Goal: Transaction & Acquisition: Subscribe to service/newsletter

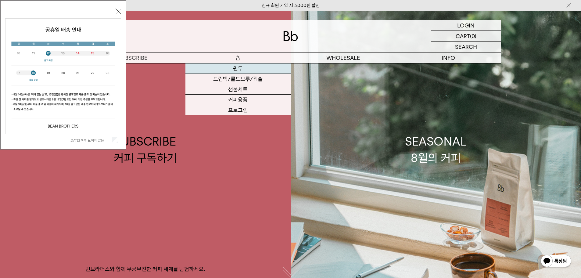
click at [235, 68] on link "원두" at bounding box center [237, 68] width 105 height 10
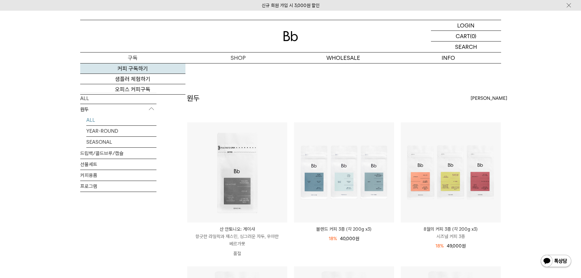
click at [121, 67] on link "커피 구독하기" at bounding box center [132, 68] width 105 height 10
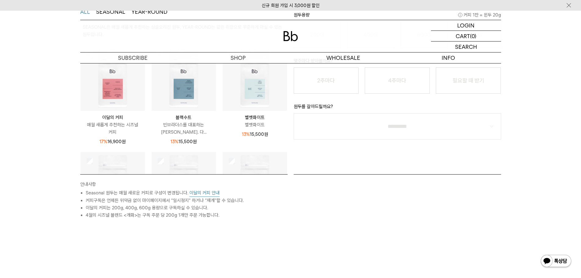
scroll to position [61, 0]
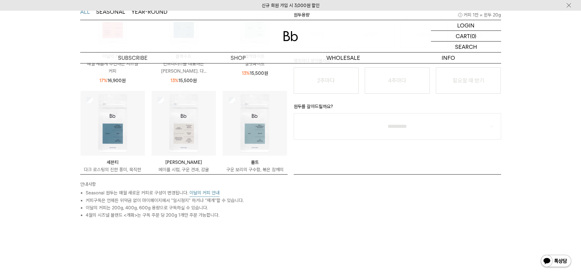
click at [200, 191] on button "이달의 커피 안내" at bounding box center [204, 193] width 30 height 8
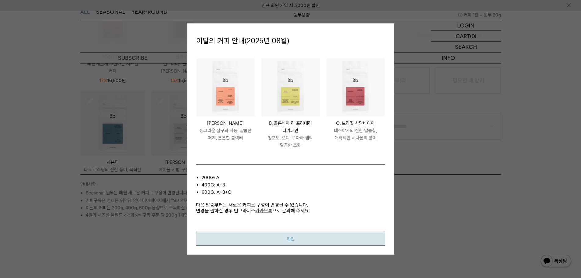
click at [323, 241] on button "확인" at bounding box center [290, 239] width 189 height 14
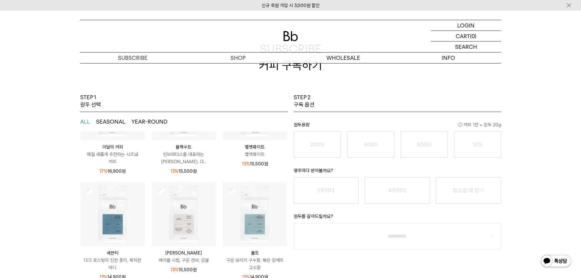
scroll to position [152, 0]
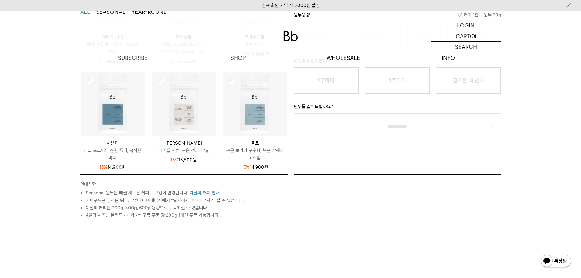
click at [205, 194] on button "이달의 커피 안내" at bounding box center [204, 193] width 30 height 8
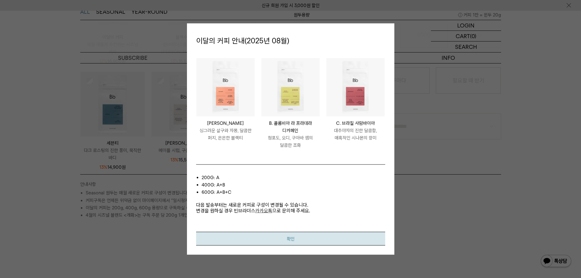
click at [345, 241] on button "확인" at bounding box center [290, 239] width 189 height 14
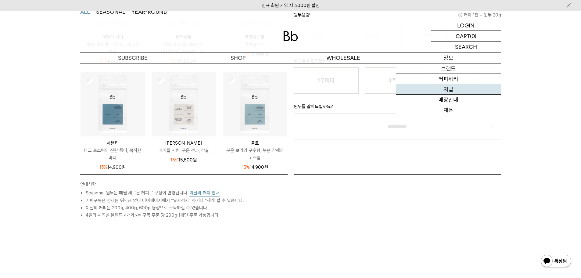
click at [451, 90] on link "저널" at bounding box center [448, 89] width 105 height 10
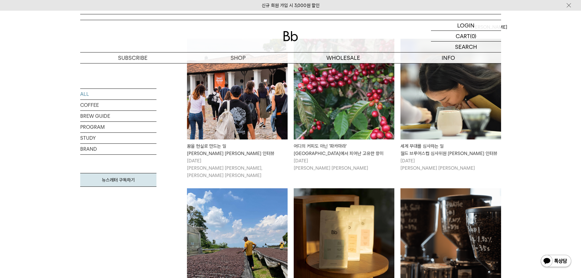
scroll to position [122, 0]
click at [93, 118] on link "BREW GUIDE" at bounding box center [118, 116] width 76 height 11
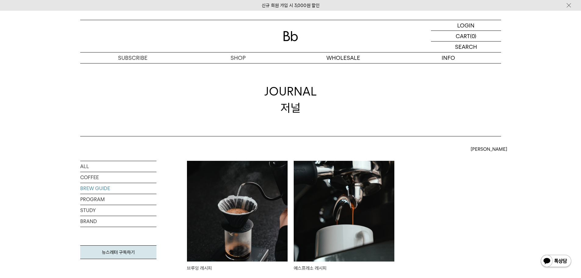
click at [222, 191] on img at bounding box center [237, 211] width 101 height 101
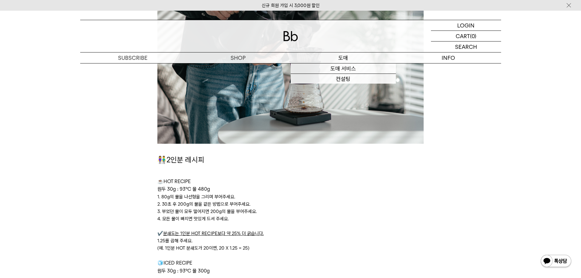
scroll to position [1311, 0]
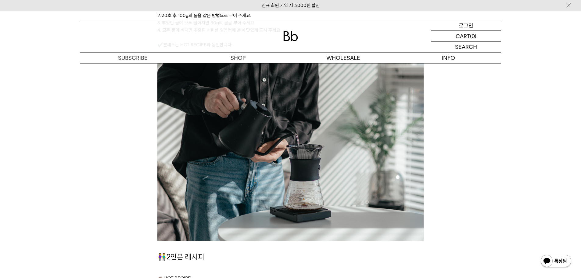
click at [452, 29] on div "LOGIN 로그인" at bounding box center [466, 25] width 70 height 10
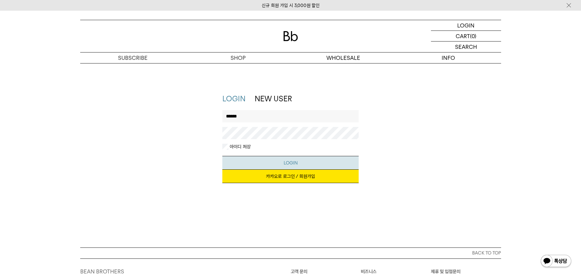
click at [276, 158] on button "LOGIN" at bounding box center [290, 163] width 136 height 14
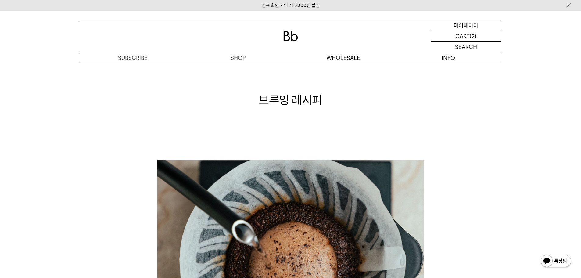
click at [464, 26] on p "마이페이지" at bounding box center [466, 25] width 24 height 10
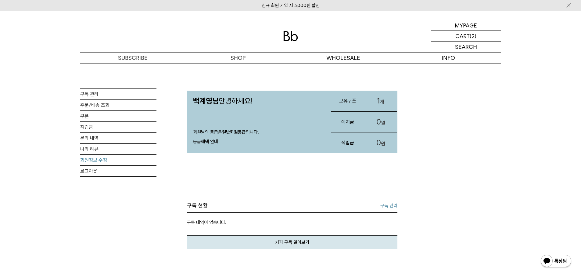
click at [90, 159] on link "회원정보 수정" at bounding box center [118, 160] width 76 height 11
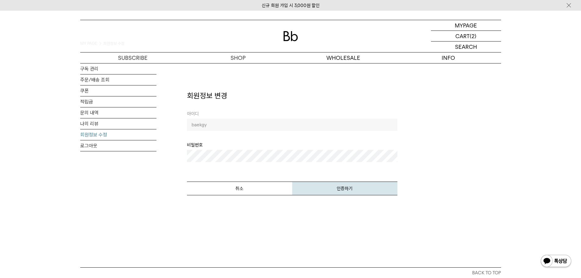
click at [337, 189] on button "인증하기" at bounding box center [344, 188] width 105 height 14
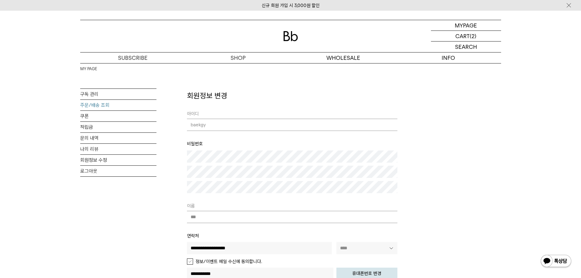
click at [94, 106] on link "주문/배송 조회" at bounding box center [118, 105] width 76 height 11
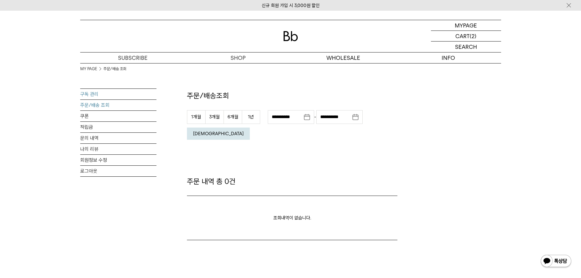
click at [88, 89] on link "구독 관리" at bounding box center [118, 94] width 76 height 11
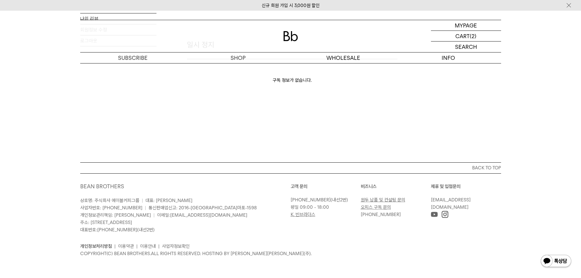
scroll to position [162, 0]
type input "******"
click at [462, 23] on p "마이페이지" at bounding box center [466, 25] width 24 height 10
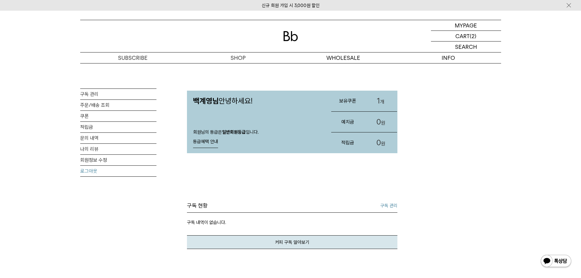
click at [91, 172] on link "로그아웃" at bounding box center [118, 171] width 76 height 11
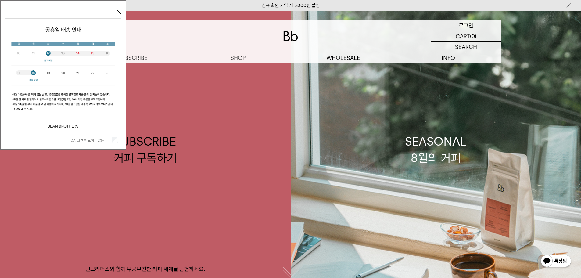
click at [466, 22] on p "로그인" at bounding box center [466, 25] width 15 height 10
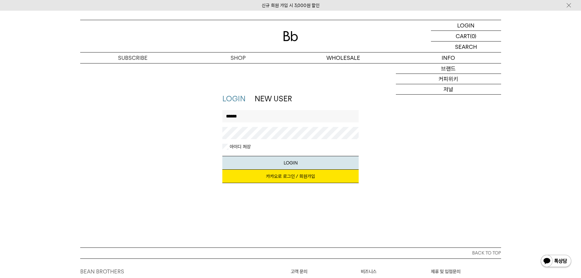
click at [245, 113] on input "******" at bounding box center [290, 116] width 136 height 12
type input "**********"
click at [246, 160] on button "LOGIN" at bounding box center [290, 163] width 136 height 14
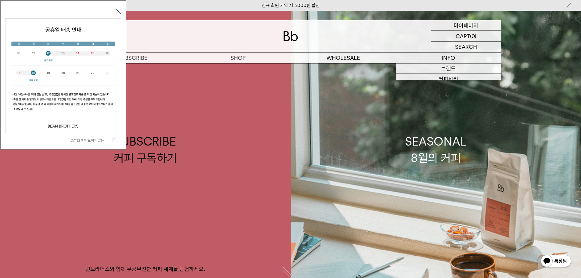
click at [469, 27] on p "마이페이지" at bounding box center [466, 25] width 24 height 10
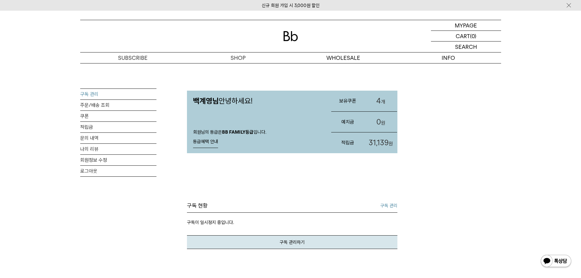
click at [95, 95] on link "구독 관리" at bounding box center [118, 94] width 76 height 11
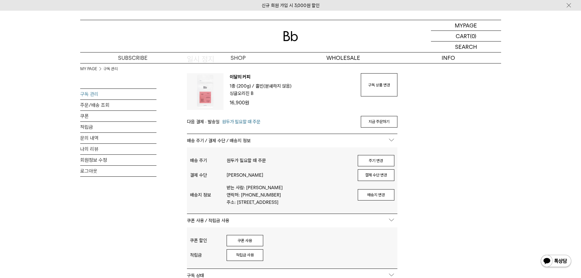
scroll to position [152, 0]
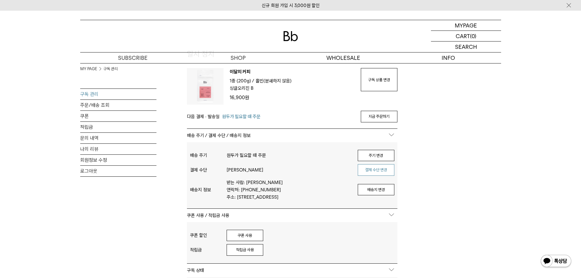
type input "**********"
click at [374, 173] on button "결제 수단 변경" at bounding box center [376, 170] width 37 height 12
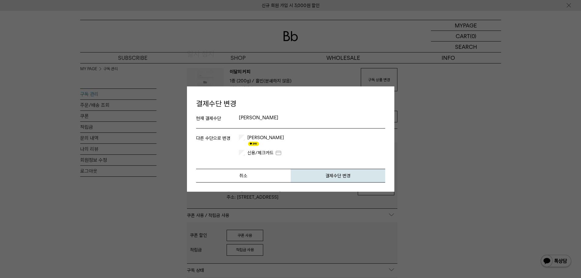
click at [249, 150] on label "신용/체크카드" at bounding box center [264, 153] width 36 height 6
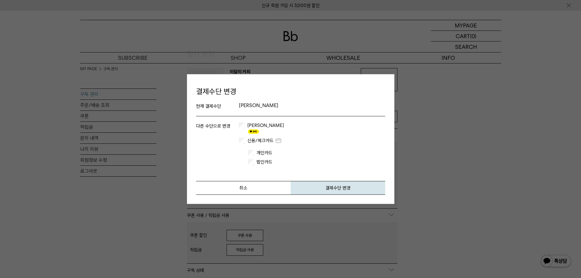
click at [262, 150] on label "개인카드" at bounding box center [274, 153] width 38 height 6
click at [322, 184] on button "결제수단 변경" at bounding box center [338, 188] width 95 height 14
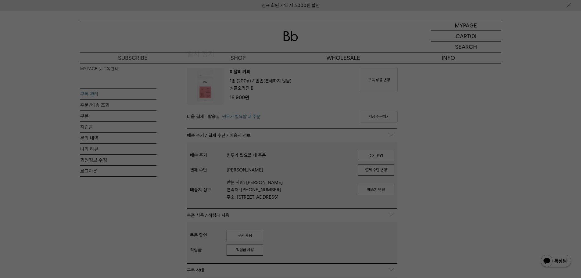
scroll to position [0, 0]
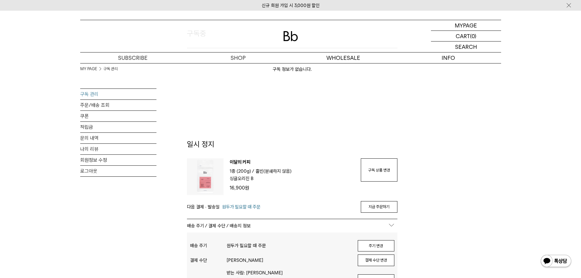
scroll to position [61, 0]
type input "**********"
click at [92, 158] on link "회원정보 수정" at bounding box center [118, 160] width 76 height 11
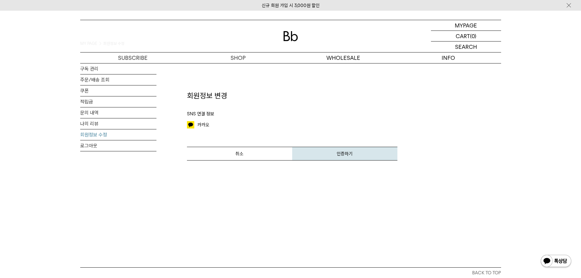
click at [351, 157] on button "인증하기" at bounding box center [344, 154] width 105 height 14
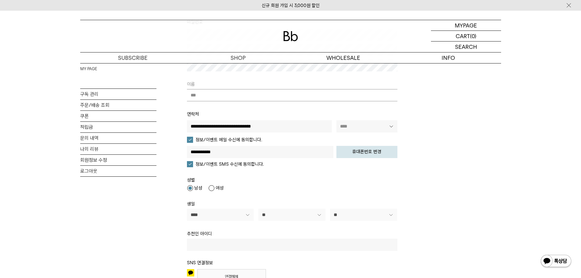
scroll to position [213, 0]
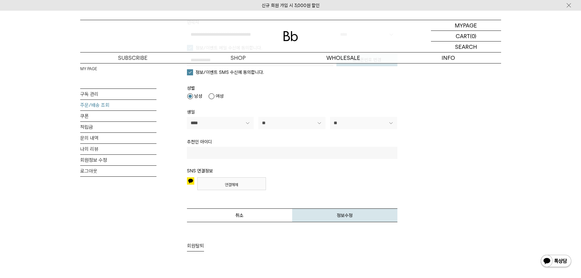
click at [91, 106] on link "주문/배송 조회" at bounding box center [118, 105] width 76 height 11
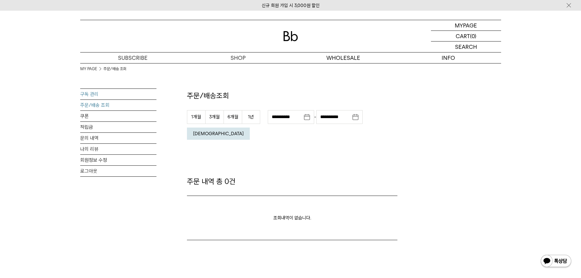
click at [91, 89] on link "구독 관리" at bounding box center [118, 94] width 76 height 11
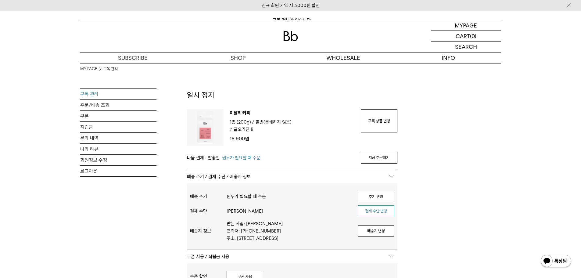
scroll to position [122, 0]
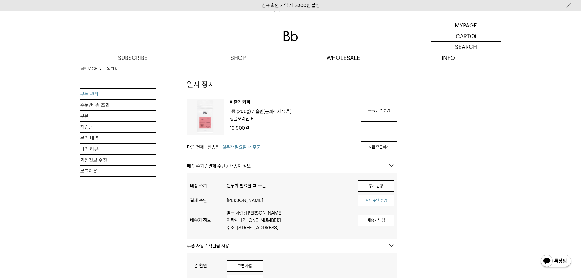
type input "**********"
click at [373, 201] on button "결제 수단 변경" at bounding box center [376, 201] width 37 height 12
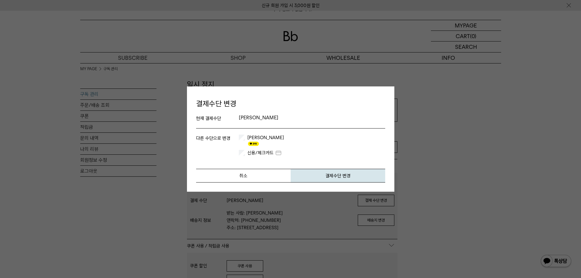
click at [247, 138] on label "카카오페이" at bounding box center [265, 140] width 38 height 12
click at [272, 173] on button "취소" at bounding box center [243, 176] width 95 height 14
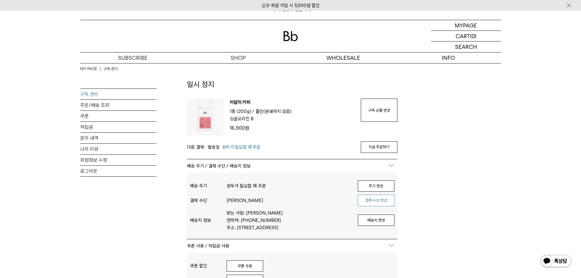
click at [376, 200] on button "결제 수단 변경" at bounding box center [376, 201] width 37 height 12
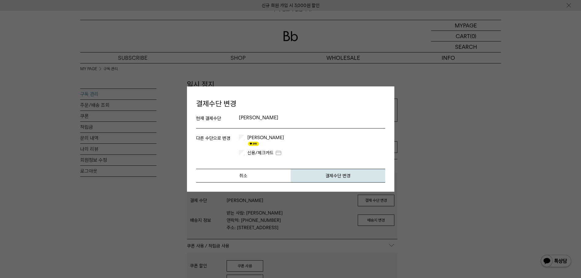
click at [265, 150] on label "신용/체크카드" at bounding box center [264, 153] width 36 height 6
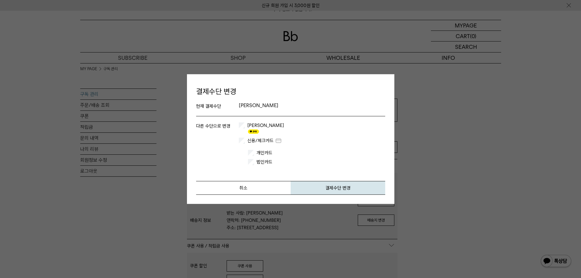
click at [268, 159] on label "법인카드" at bounding box center [264, 162] width 21 height 6
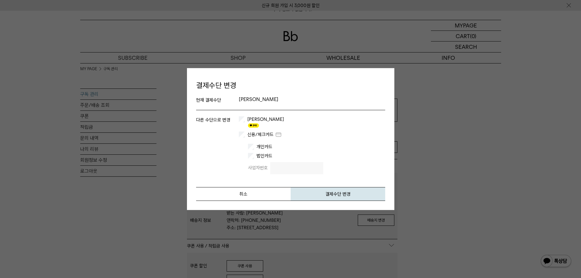
click at [306, 168] on input "text" at bounding box center [296, 168] width 53 height 12
click at [251, 193] on button "취소" at bounding box center [243, 194] width 95 height 14
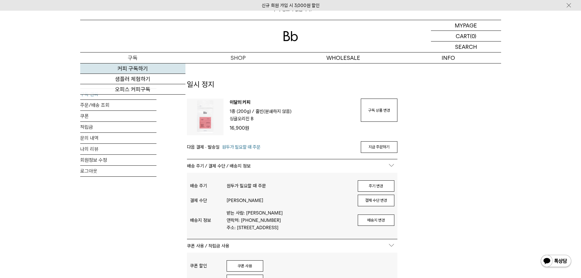
click at [136, 70] on link "커피 구독하기" at bounding box center [132, 68] width 105 height 10
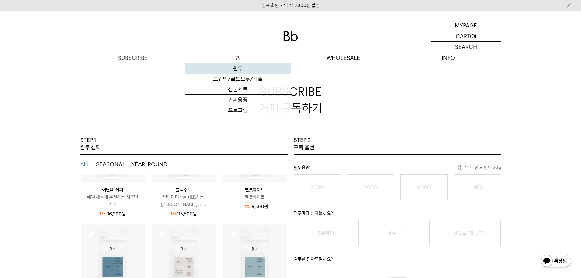
click at [232, 71] on link "원두" at bounding box center [237, 68] width 105 height 10
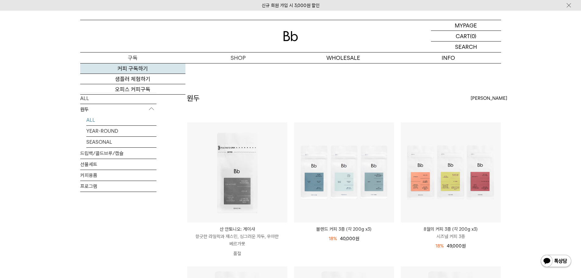
click at [134, 70] on link "커피 구독하기" at bounding box center [132, 68] width 105 height 10
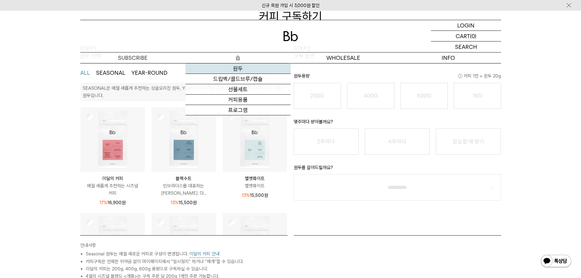
click at [241, 70] on link "원두" at bounding box center [237, 68] width 105 height 10
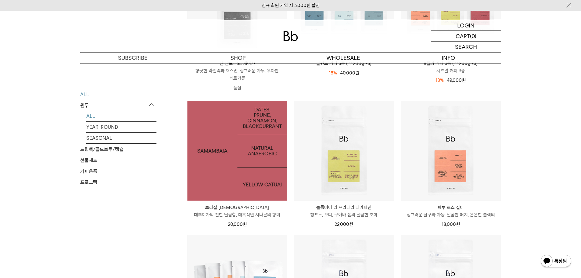
scroll to position [152, 0]
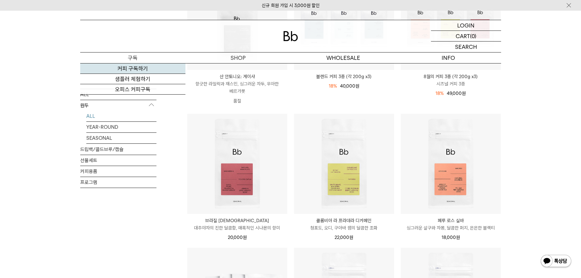
click at [134, 68] on link "커피 구독하기" at bounding box center [132, 68] width 105 height 10
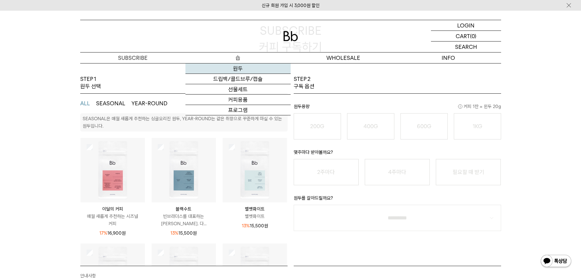
click at [239, 70] on link "원두" at bounding box center [237, 68] width 105 height 10
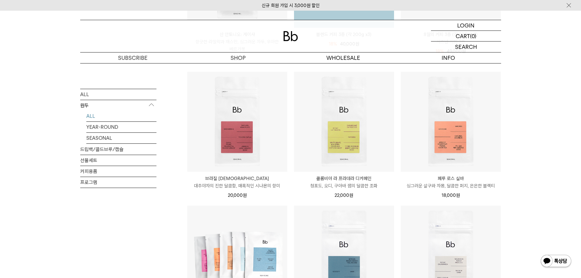
scroll to position [213, 0]
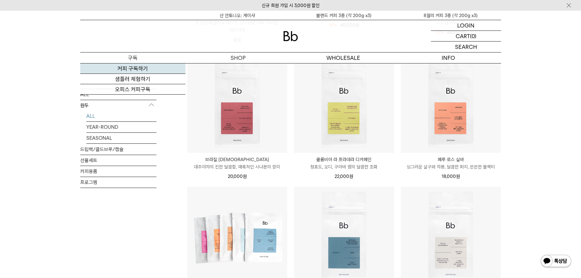
click at [131, 69] on link "커피 구독하기" at bounding box center [132, 68] width 105 height 10
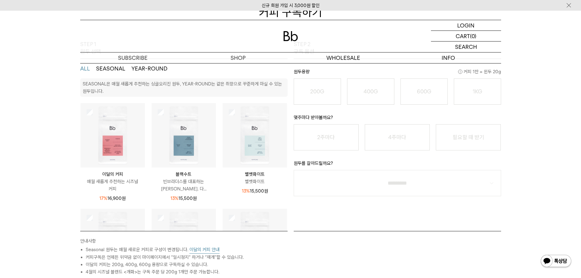
scroll to position [61, 0]
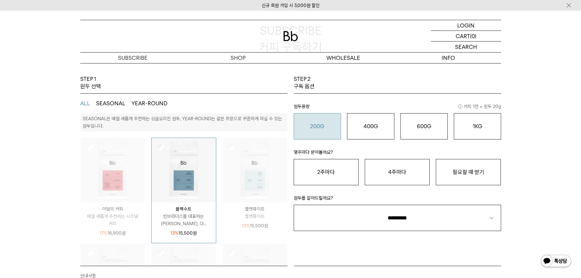
drag, startPoint x: 329, startPoint y: 134, endPoint x: 337, endPoint y: 132, distance: 8.9
click at [329, 134] on button "200G 16,900 원" at bounding box center [317, 126] width 47 height 26
click at [371, 127] on o "400G" at bounding box center [371, 126] width 14 height 6
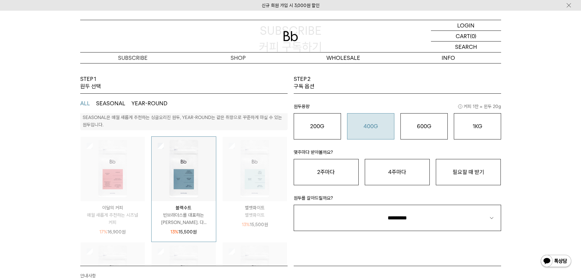
scroll to position [0, 0]
click at [31, 185] on div "STEP 1 원두 선택 ALL SEASONAL YEAR-ROUND SEASONAL은 매월 새롭게 추천하는 싱글오리진 원두, YEAR-ROUND…" at bounding box center [290, 223] width 581 height 296
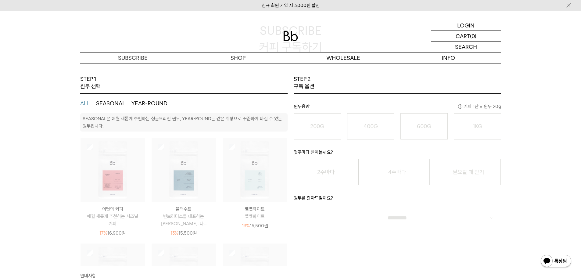
click at [85, 148] on img at bounding box center [113, 170] width 64 height 64
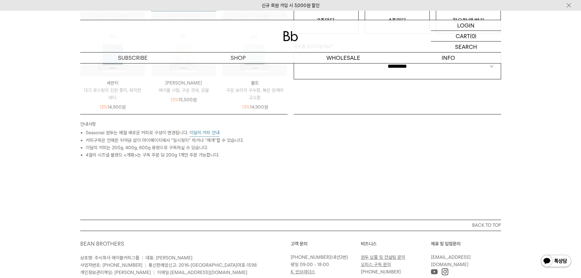
scroll to position [183, 0]
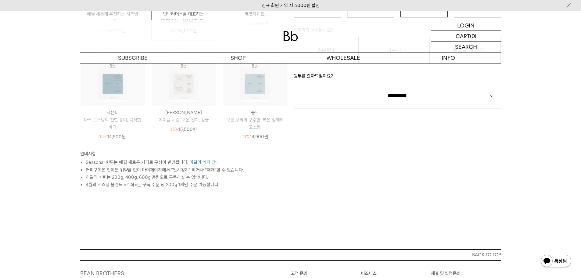
click at [209, 159] on button "이달의 커피 안내" at bounding box center [204, 163] width 30 height 8
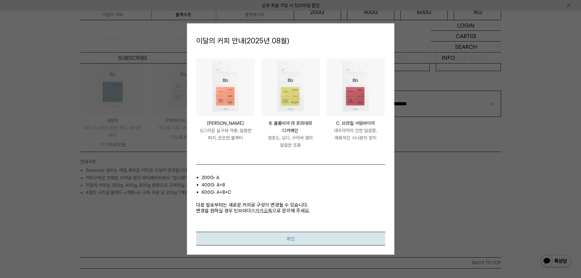
scroll to position [152, 0]
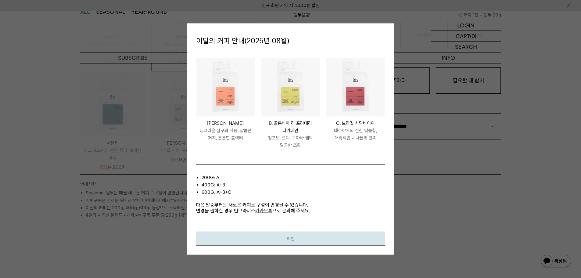
click at [311, 244] on button "확인" at bounding box center [290, 239] width 189 height 14
